Goal: Find specific page/section: Find specific page/section

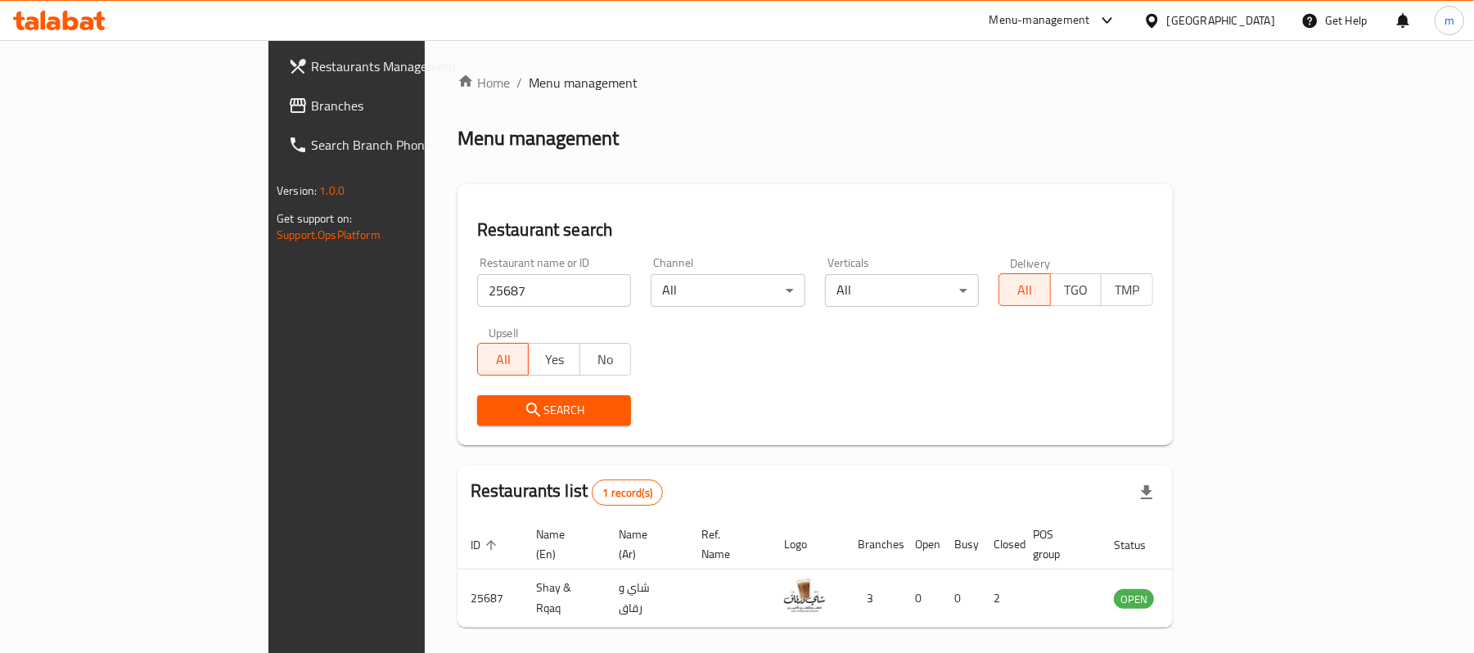
drag, startPoint x: 1239, startPoint y: 27, endPoint x: 1235, endPoint y: 37, distance: 10.6
click at [1160, 27] on icon at bounding box center [1151, 20] width 17 height 17
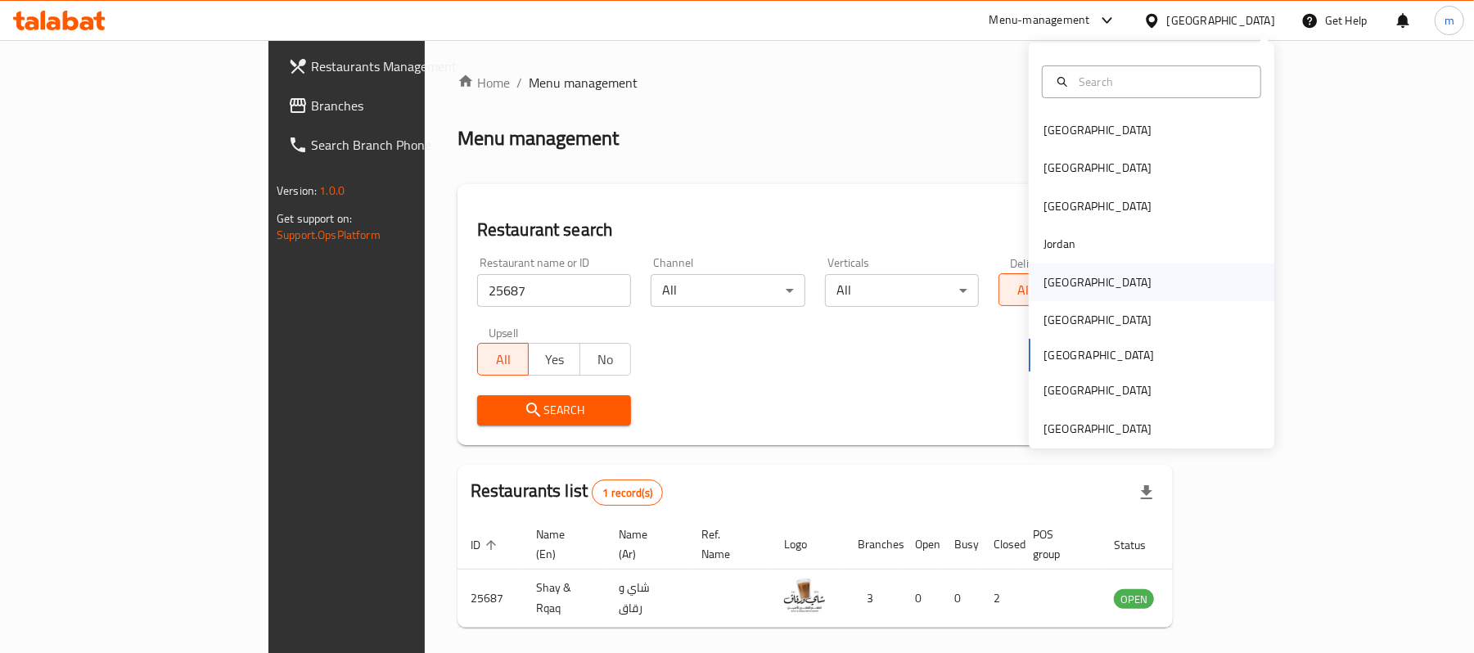
click at [1045, 277] on div "[GEOGRAPHIC_DATA]" at bounding box center [1097, 282] width 108 height 18
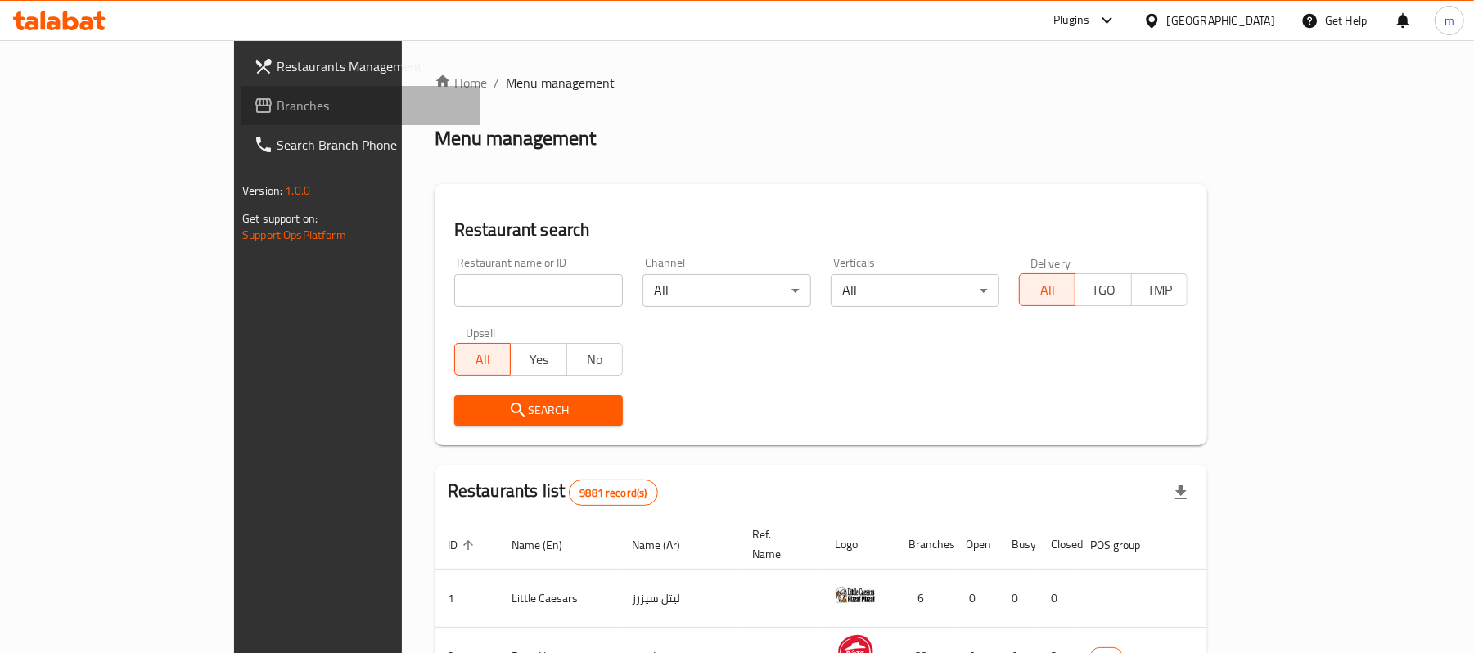
drag, startPoint x: 80, startPoint y: 100, endPoint x: 25, endPoint y: 135, distance: 65.8
click at [277, 100] on span "Branches" at bounding box center [372, 106] width 191 height 20
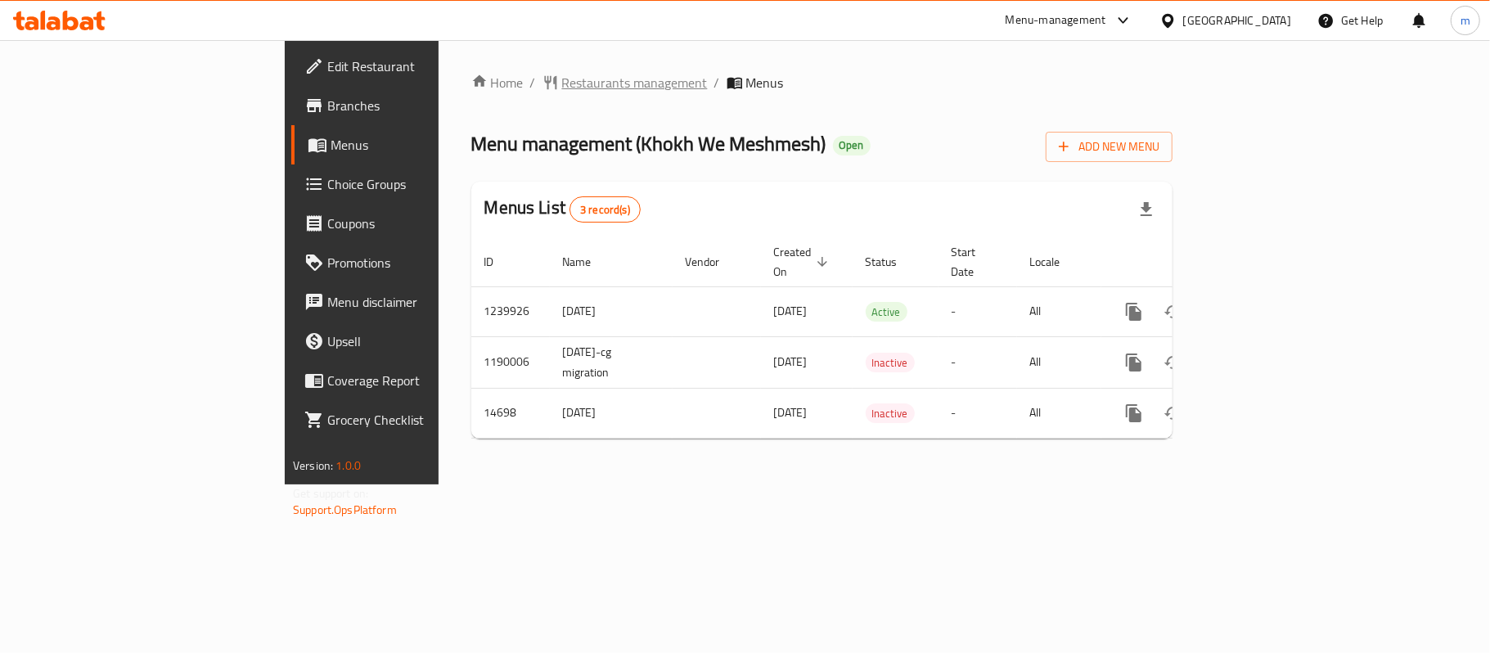
click at [562, 92] on span "Restaurants management" at bounding box center [635, 83] width 146 height 20
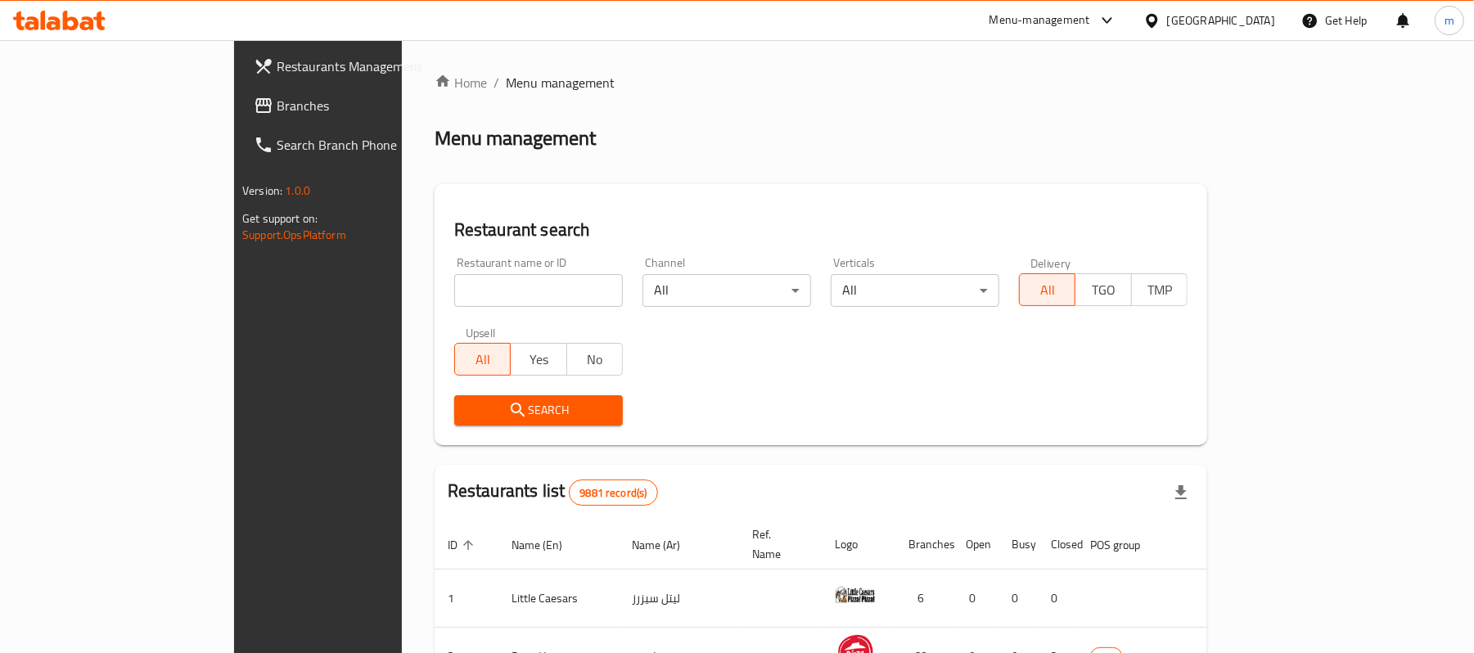
click at [456, 289] on input "search" at bounding box center [538, 290] width 169 height 33
paste input "5466"
type input "5466"
